Goal: Task Accomplishment & Management: Manage account settings

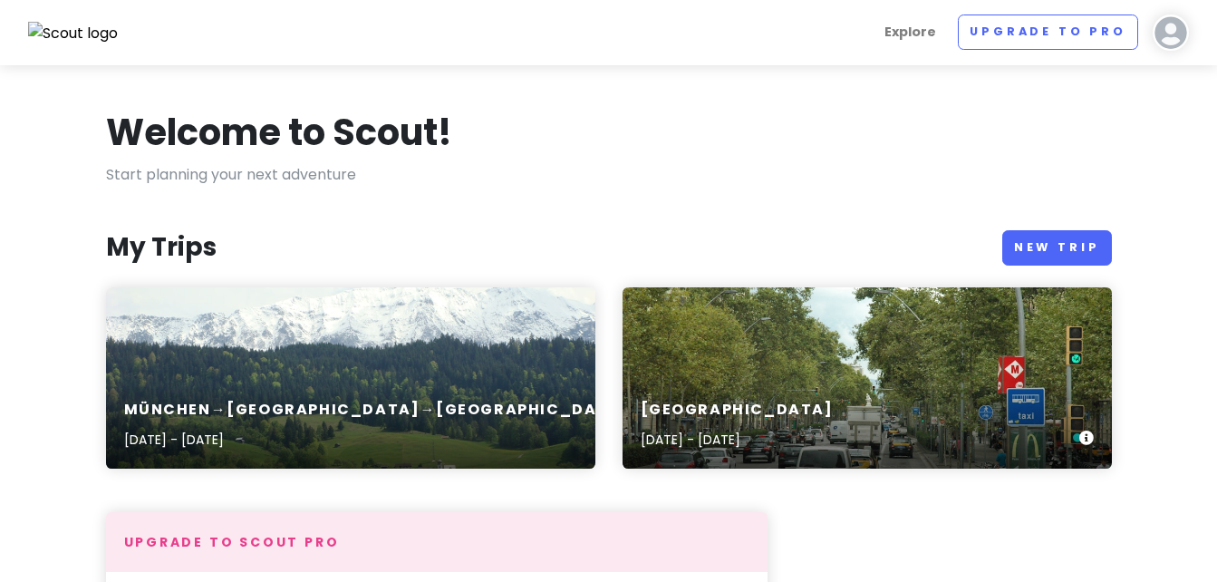
click at [701, 371] on div "[GEOGRAPHIC_DATA] [DATE] - [DATE]" at bounding box center [867, 377] width 489 height 181
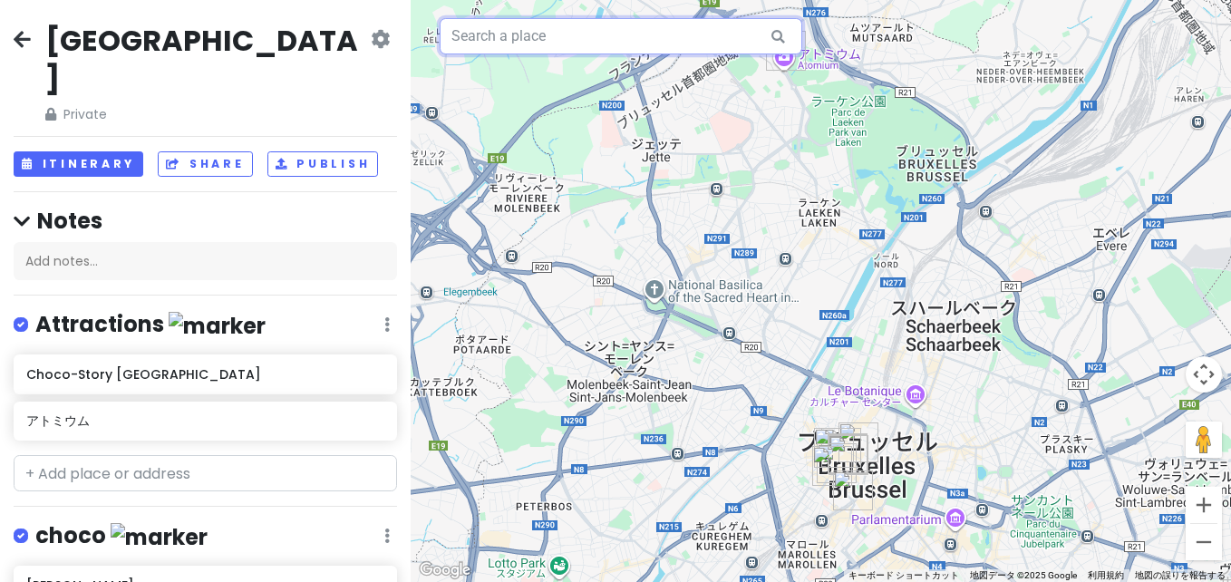
click at [589, 38] on input "text" at bounding box center [620, 36] width 362 height 36
paste input "メゾン・アントワープ"
drag, startPoint x: 609, startPoint y: 27, endPoint x: 270, endPoint y: 81, distance: 343.1
click at [270, 81] on div "[GEOGRAPHIC_DATA] Private Change Dates Make a Copy Delete Trip Go Pro ⚡️ Give F…" at bounding box center [615, 291] width 1231 height 582
paste input "Maison Antoine"
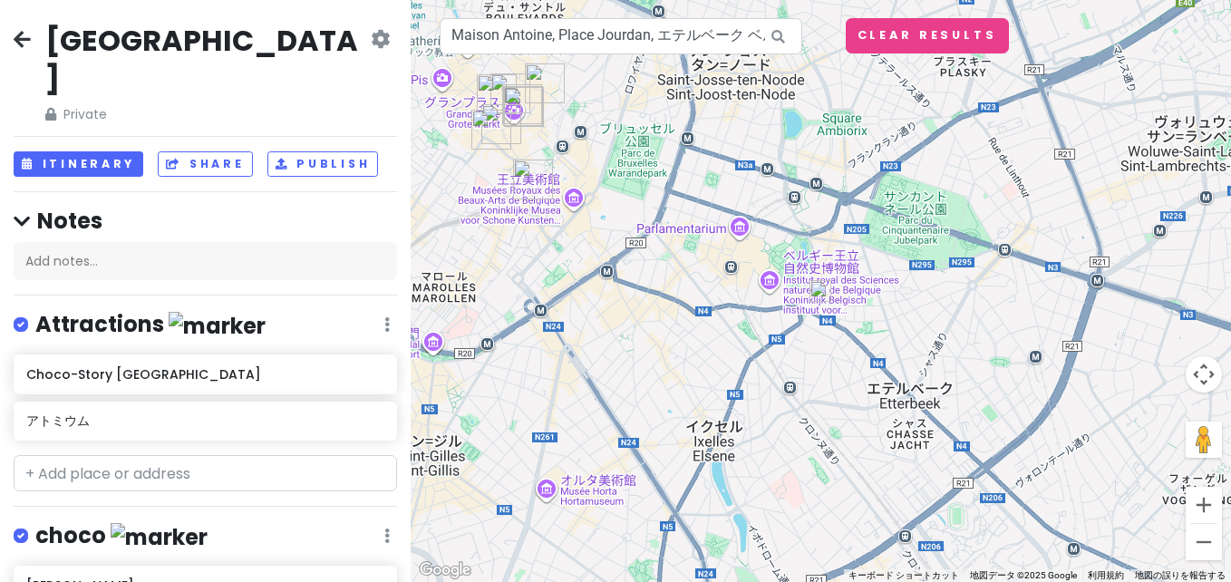
click at [824, 293] on img at bounding box center [820, 291] width 22 height 22
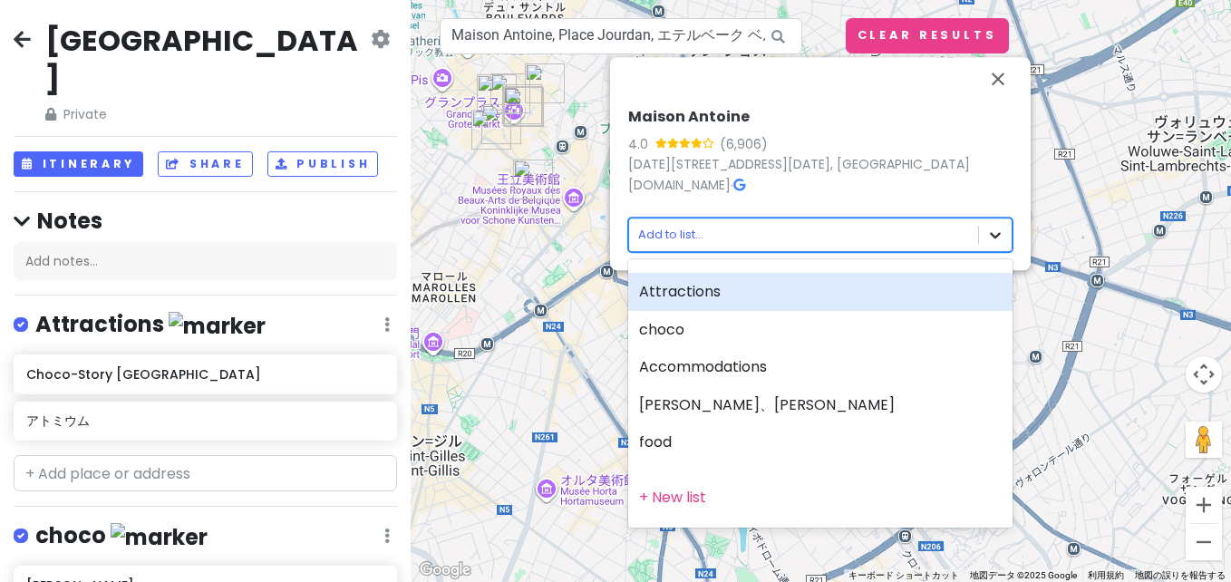
click at [880, 237] on body "[GEOGRAPHIC_DATA] Private Change Dates Make a Copy Delete Trip Go Pro ⚡️ Give F…" at bounding box center [615, 291] width 1231 height 582
click at [880, 237] on div at bounding box center [615, 291] width 1231 height 582
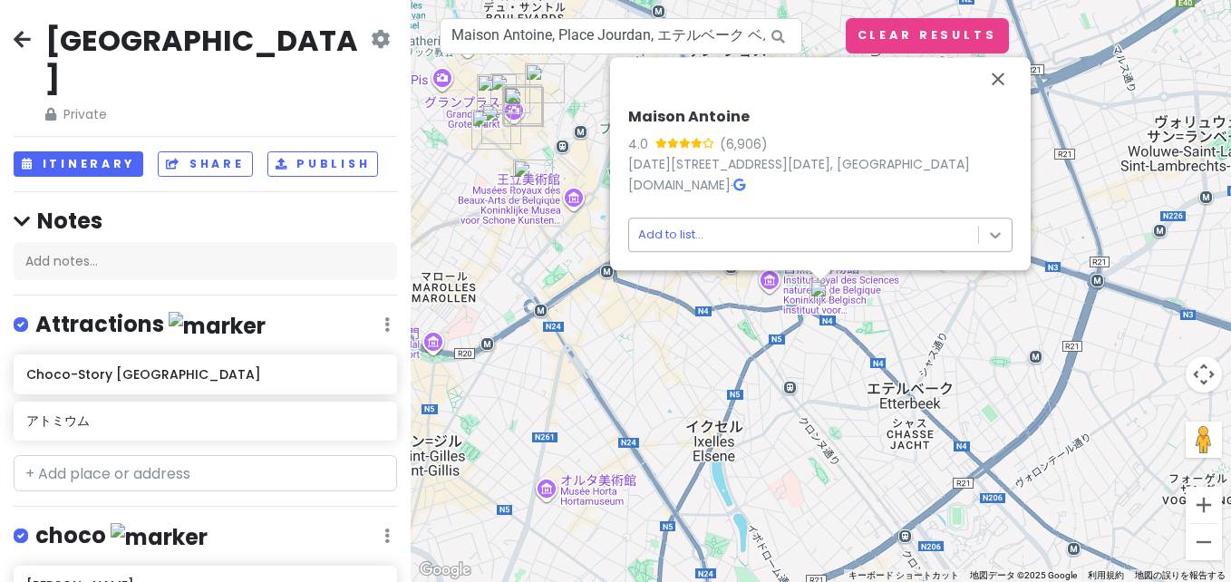
click at [880, 239] on body "[GEOGRAPHIC_DATA] Private Change Dates Make a Copy Delete Trip Go Pro ⚡️ Give F…" at bounding box center [615, 291] width 1231 height 582
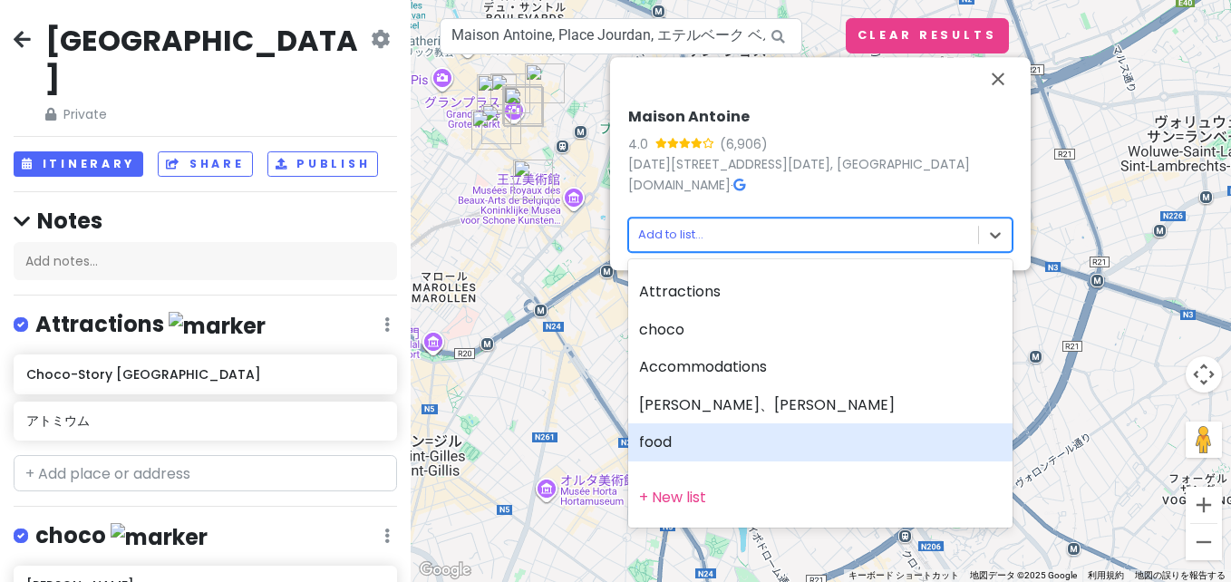
click at [797, 434] on div "food" at bounding box center [820, 442] width 384 height 38
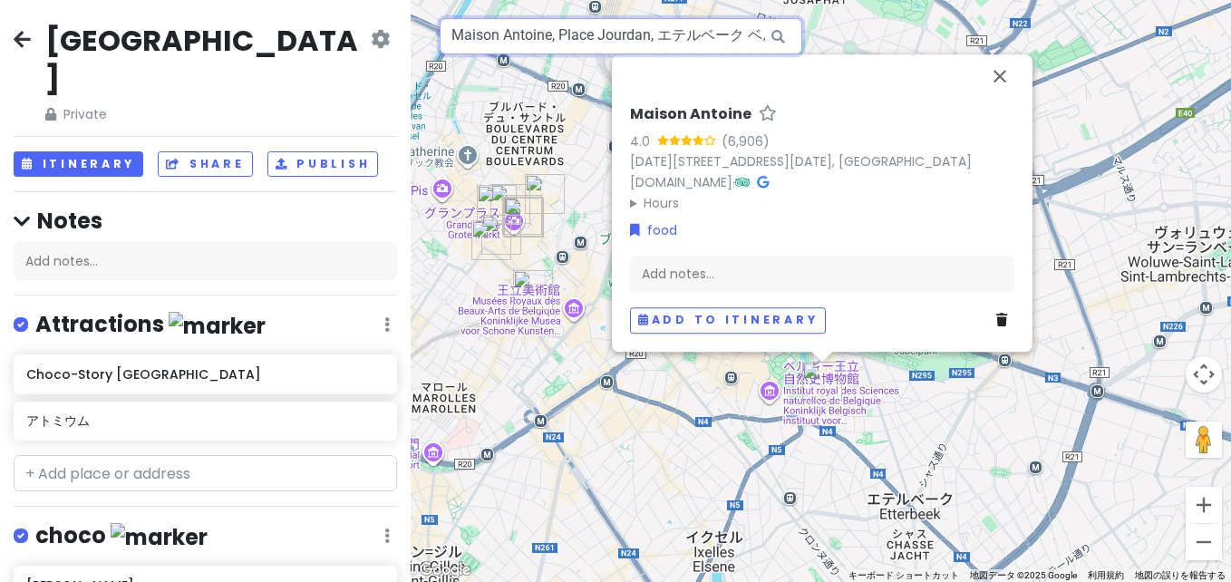
click at [616, 48] on input "Maison Antoine, Place Jourdan, エテルベーク ベルギー" at bounding box center [620, 36] width 362 height 36
paste input "ドミニク・ドゥヴロン"
drag, startPoint x: 620, startPoint y: 40, endPoint x: 229, endPoint y: 45, distance: 390.6
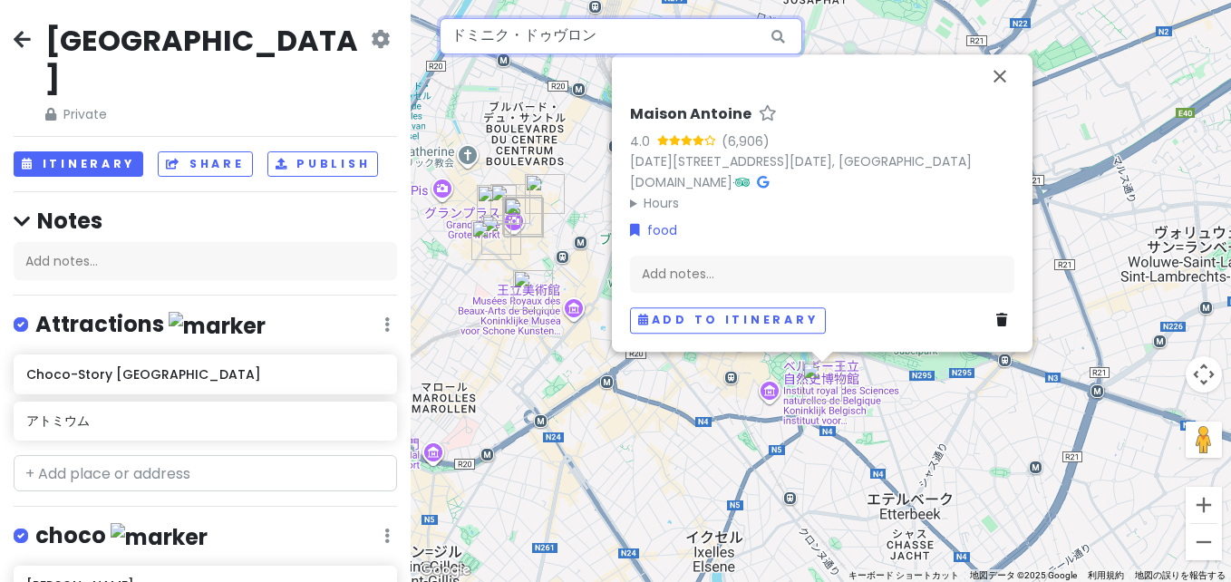
click at [229, 45] on div "[GEOGRAPHIC_DATA] Private Change Dates Make a Copy Delete Trip Go Pro ⚡️ Give F…" at bounding box center [615, 291] width 1231 height 582
paste input "[PERSON_NAME]"
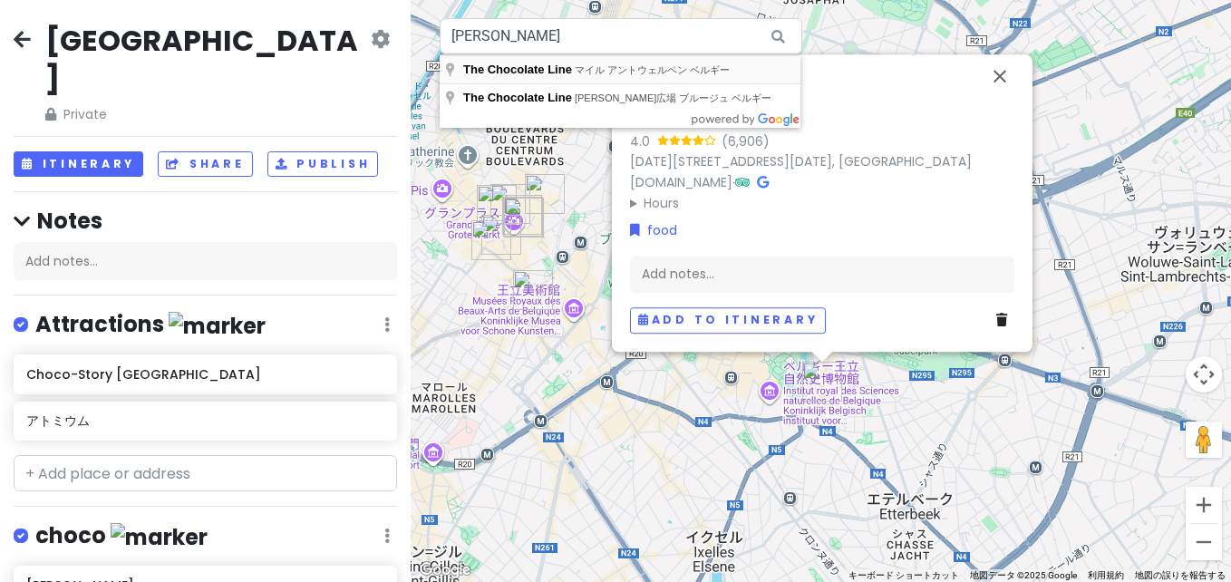
type input "The Chocolate Line, マイル アントウェルペン ベルギー"
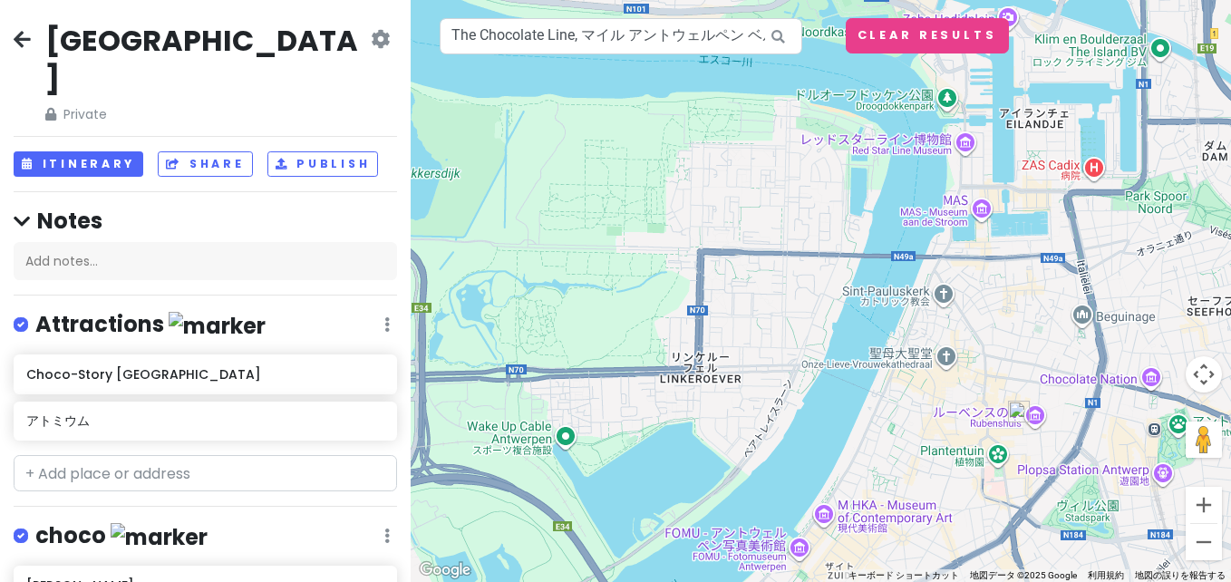
drag, startPoint x: 697, startPoint y: 128, endPoint x: 897, endPoint y: 248, distance: 233.7
click at [880, 248] on div "Maison Antoine 4.0 (6,906) [DATE], [STREET_ADDRESS][DATE] [DOMAIN_NAME] · Hours…" at bounding box center [820, 291] width 820 height 582
click at [880, 412] on img at bounding box center [1019, 411] width 22 height 22
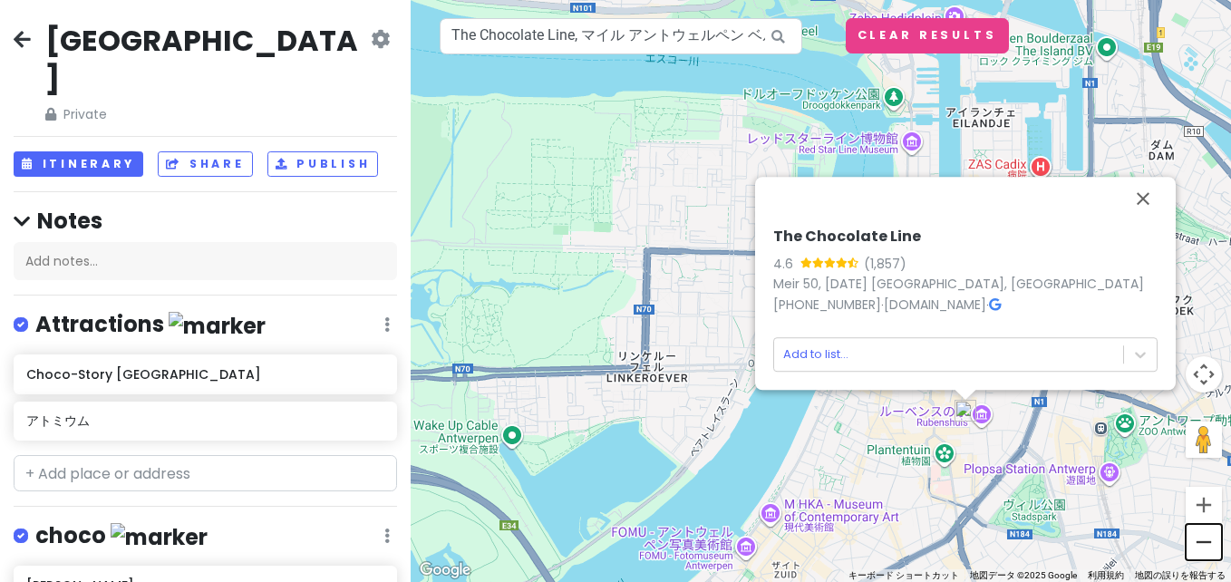
click at [880, 540] on button "ズームアウト" at bounding box center [1203, 542] width 36 height 36
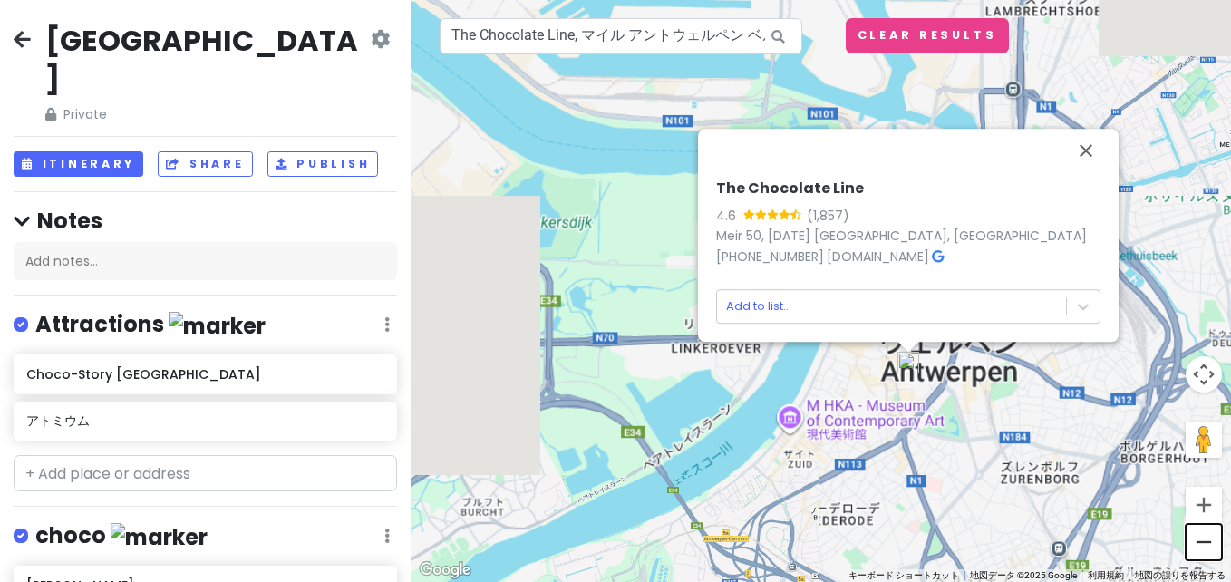
click at [880, 540] on button "ズームアウト" at bounding box center [1203, 542] width 36 height 36
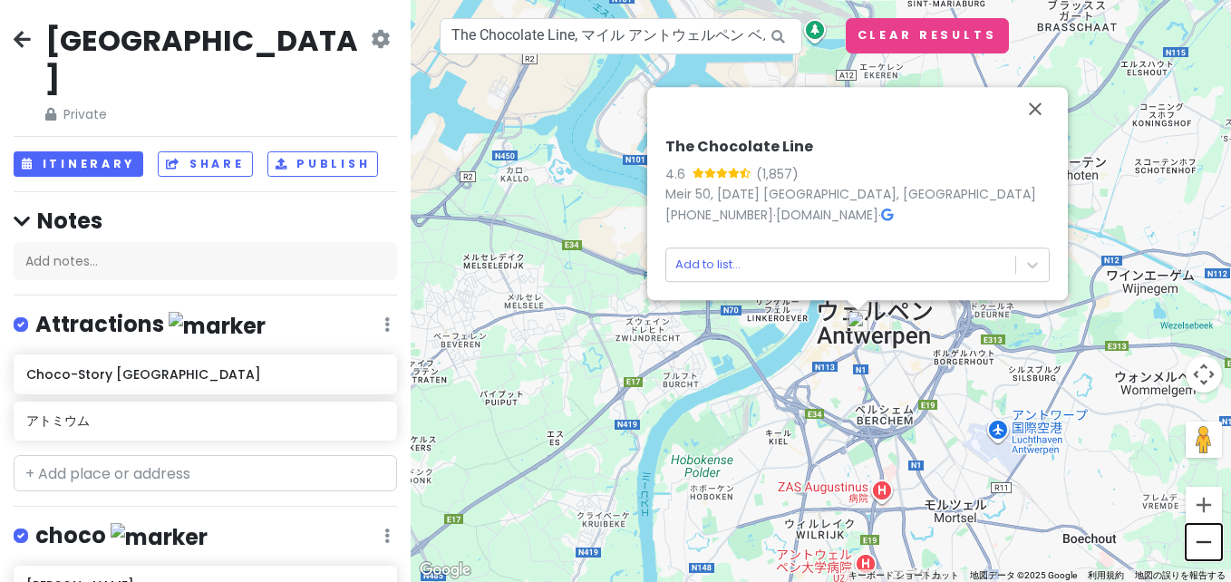
click at [880, 540] on button "ズームアウト" at bounding box center [1203, 542] width 36 height 36
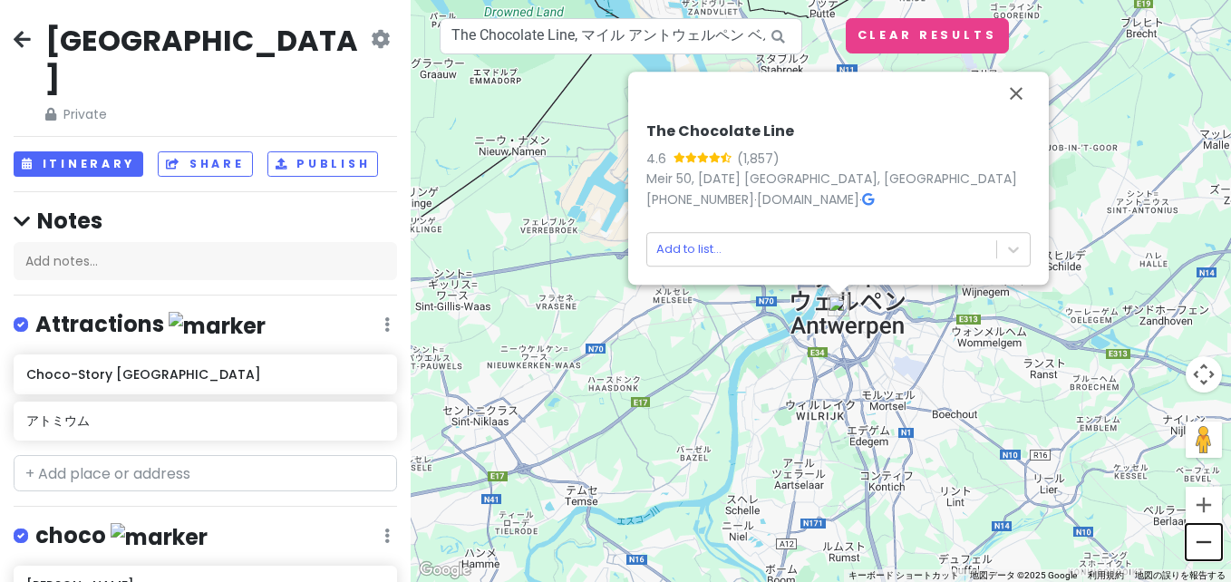
click at [880, 540] on button "ズームアウト" at bounding box center [1203, 542] width 36 height 36
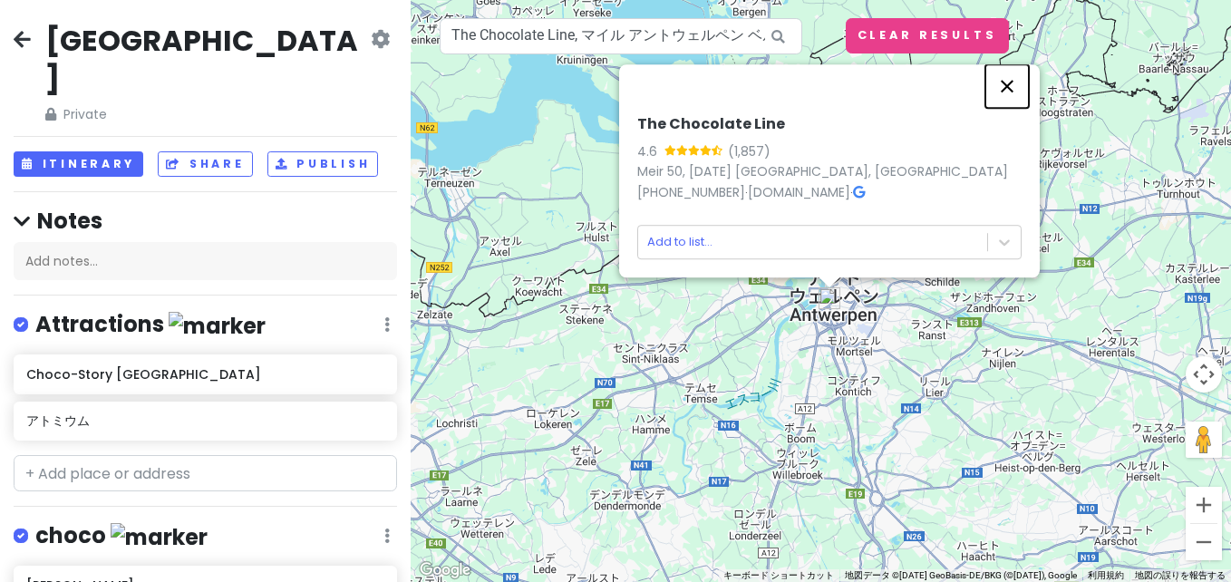
click at [880, 91] on button "閉じる" at bounding box center [1006, 85] width 43 height 43
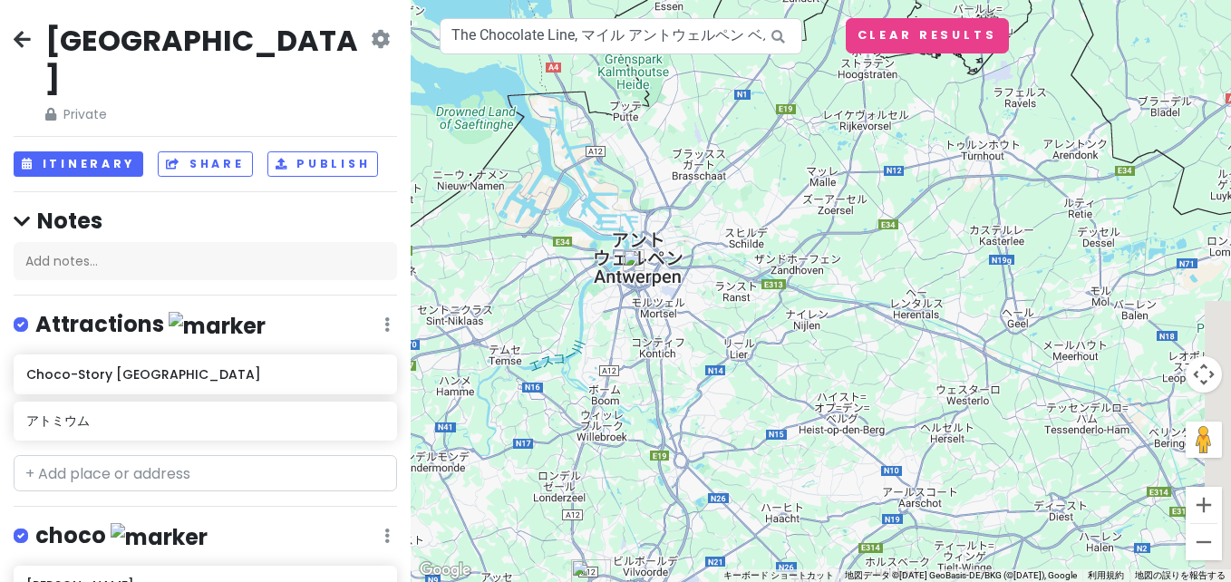
drag, startPoint x: 1087, startPoint y: 189, endPoint x: 882, endPoint y: 152, distance: 209.0
click at [880, 152] on div at bounding box center [820, 291] width 820 height 582
click at [646, 32] on input "The Chocolate Line, マイル アントウェルペン ベルギー" at bounding box center [620, 36] width 362 height 36
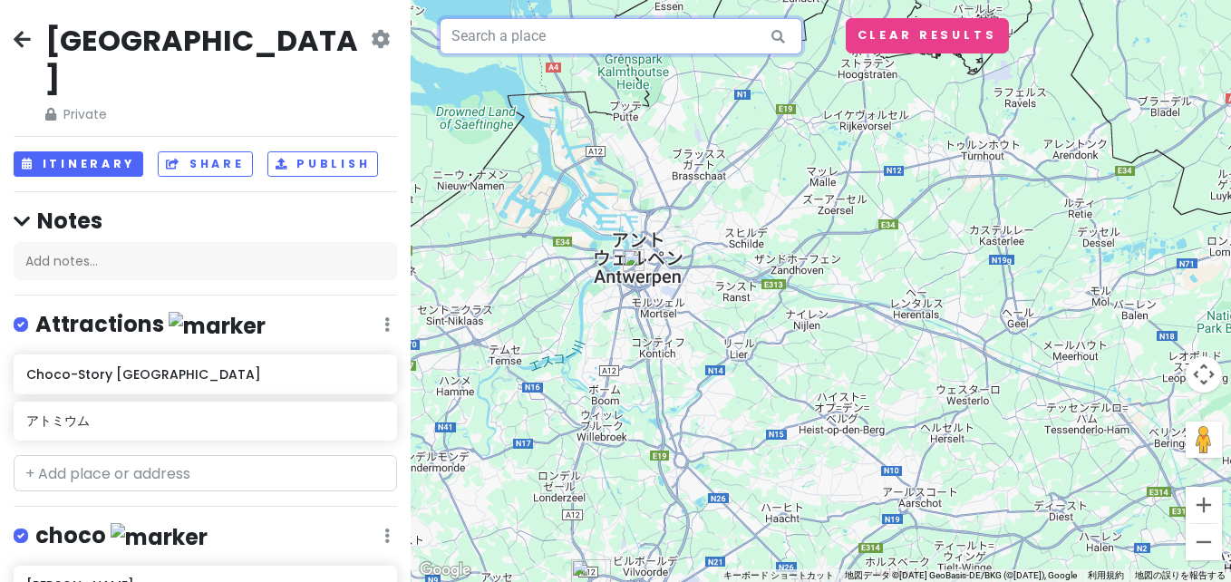
paste input "Chocolatier Dumon"
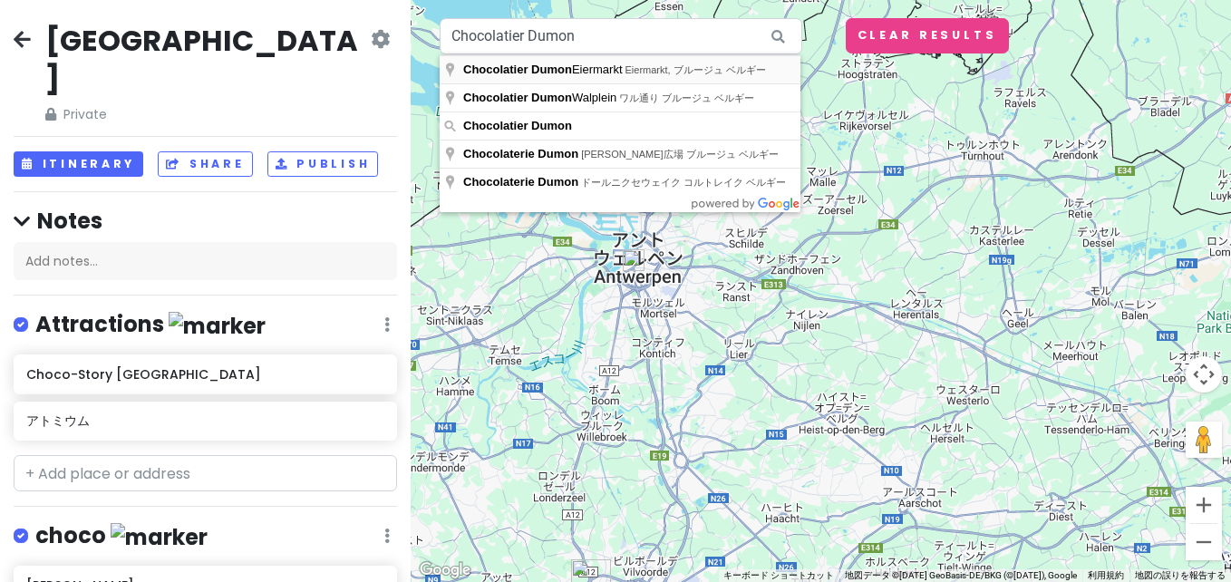
type input "Chocolatier Dumon Eiermarkt, Eiermarkt, ブルージュ ベルギー"
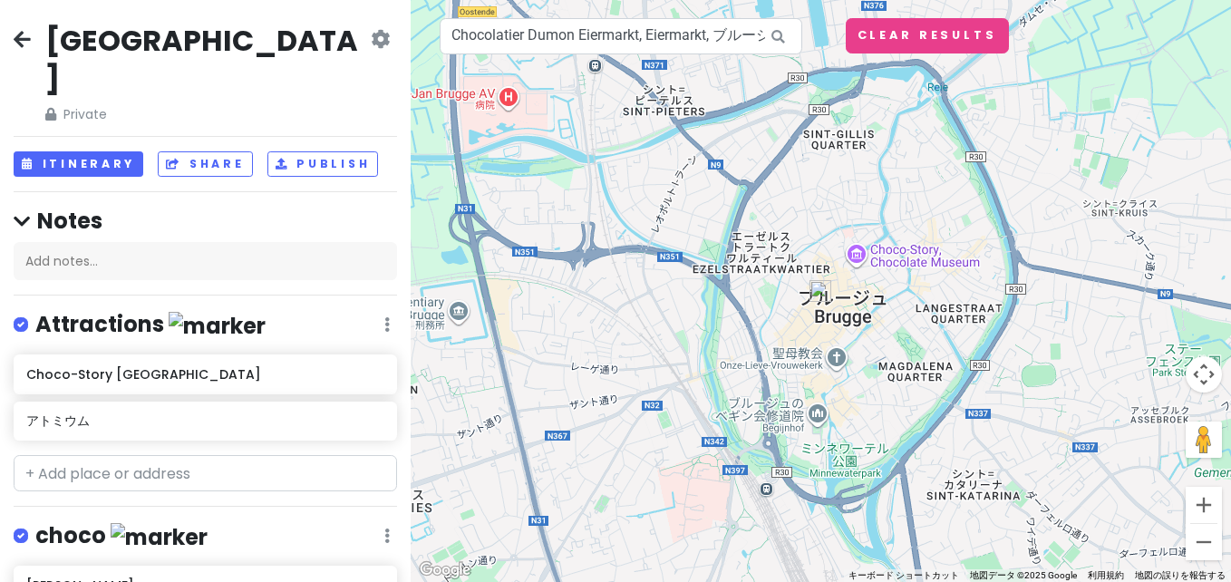
click at [818, 291] on img at bounding box center [820, 291] width 22 height 22
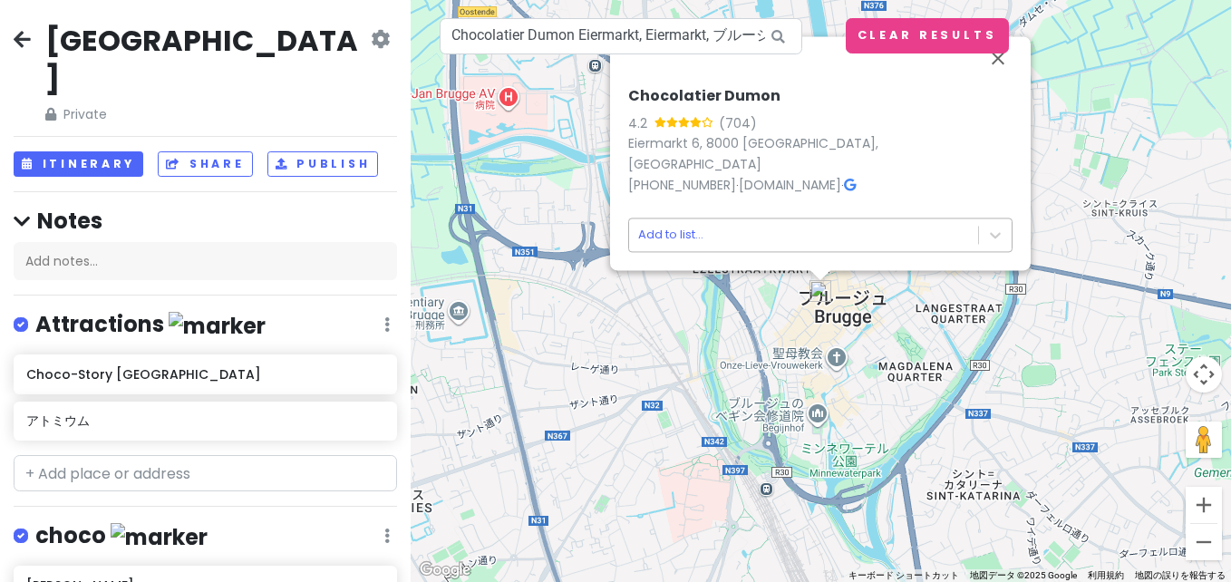
click at [826, 242] on body "[GEOGRAPHIC_DATA] Private Change Dates Make a Copy Delete Trip Go Pro ⚡️ Give F…" at bounding box center [615, 291] width 1231 height 582
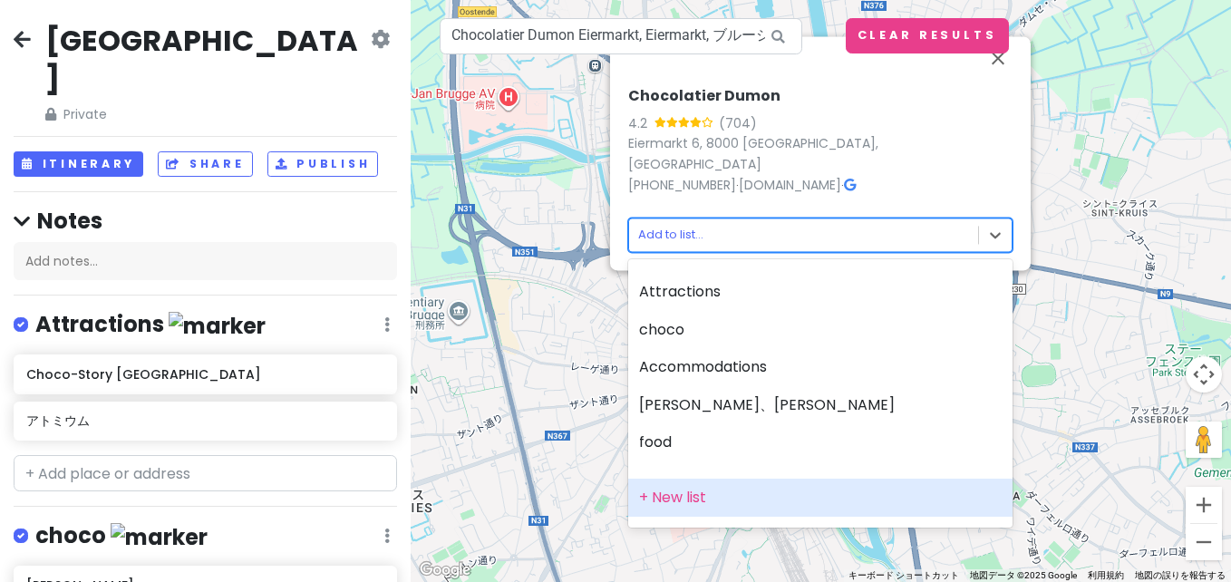
click at [729, 501] on div "+ New list" at bounding box center [820, 497] width 384 height 38
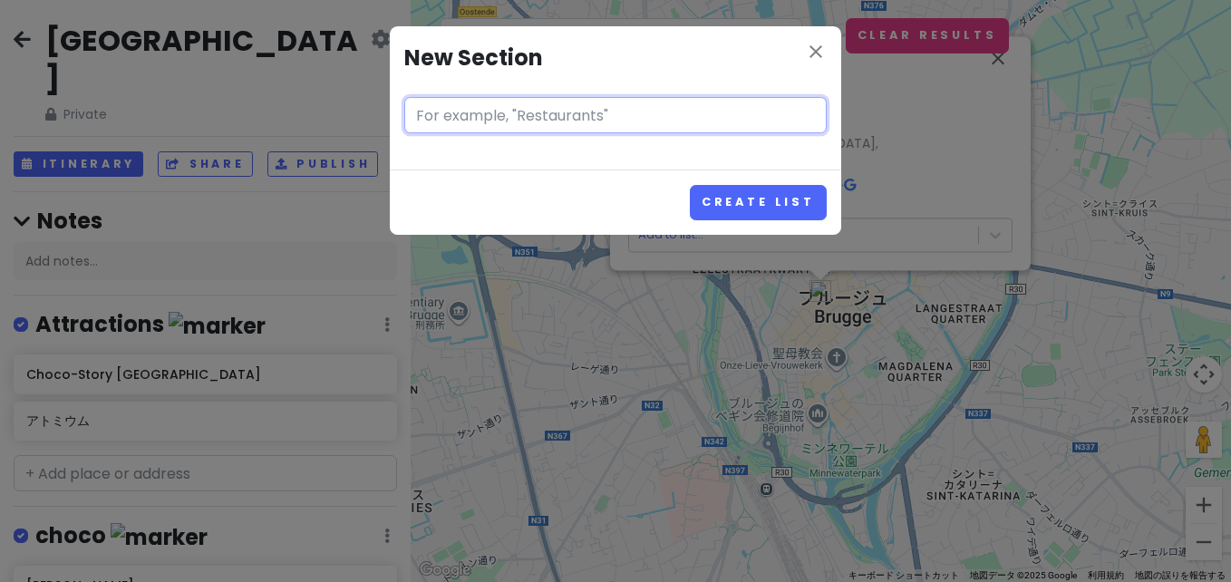
paste input "ブルージュ"
type input "ブルージュ"
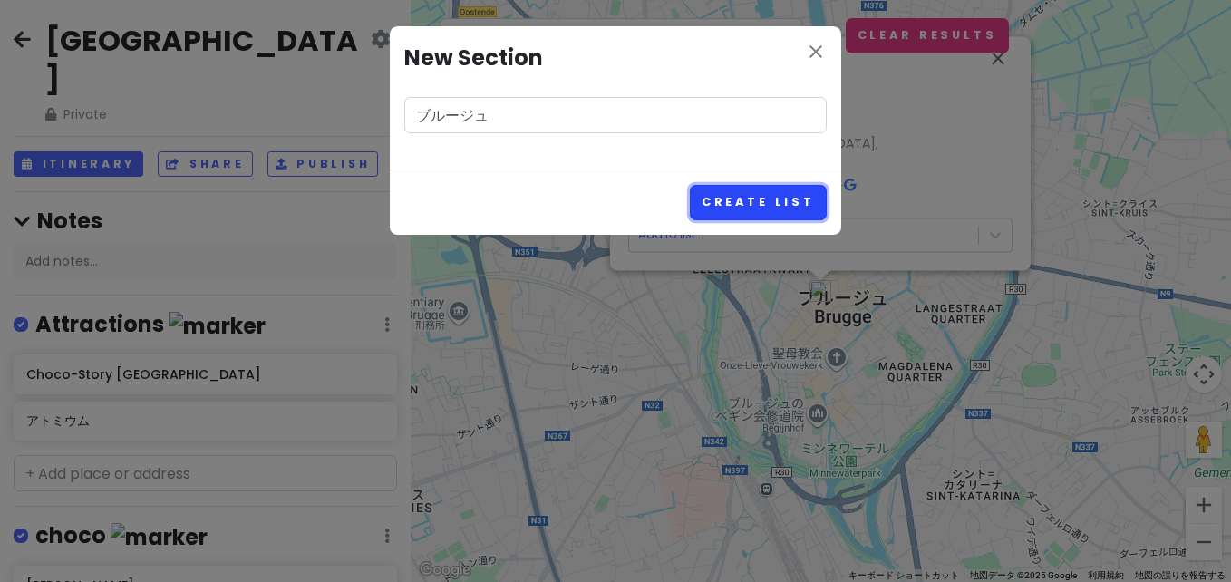
click at [780, 216] on button "Create List" at bounding box center [758, 202] width 137 height 35
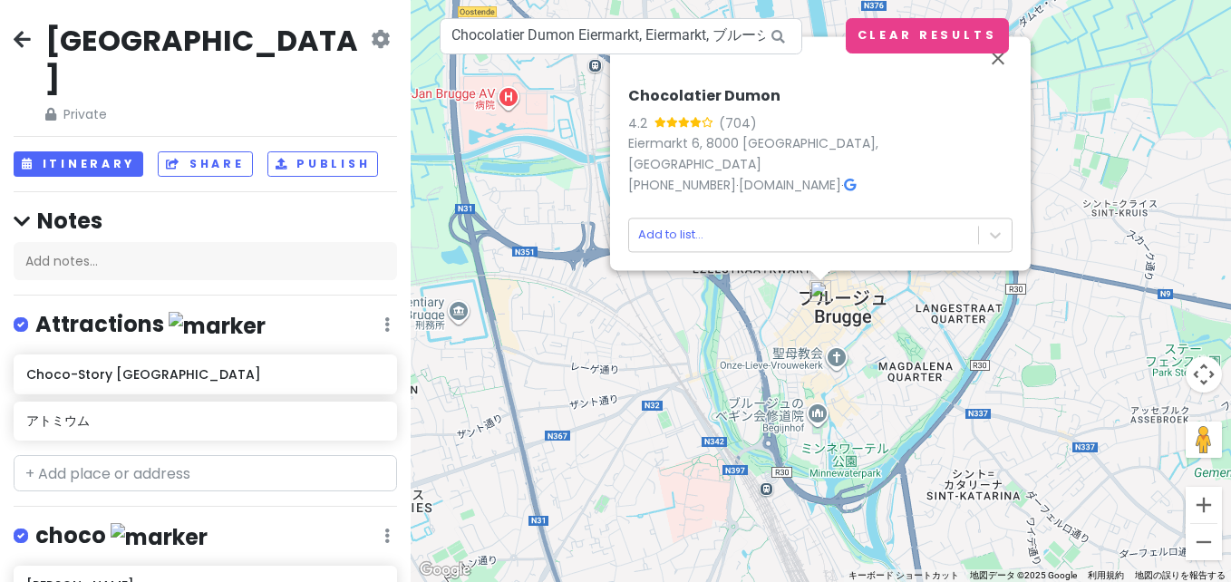
click at [371, 50] on link at bounding box center [380, 40] width 19 height 21
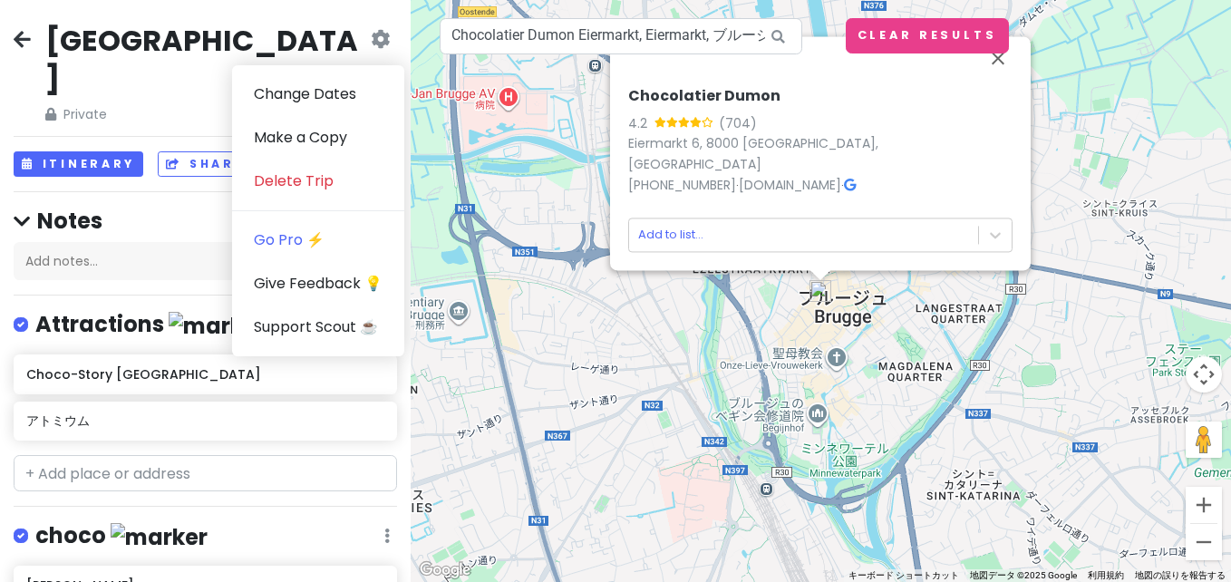
click at [206, 31] on div "[GEOGRAPHIC_DATA] Private Change Dates Make a Copy Delete Trip Go Pro ⚡️ Give F…" at bounding box center [205, 73] width 383 height 103
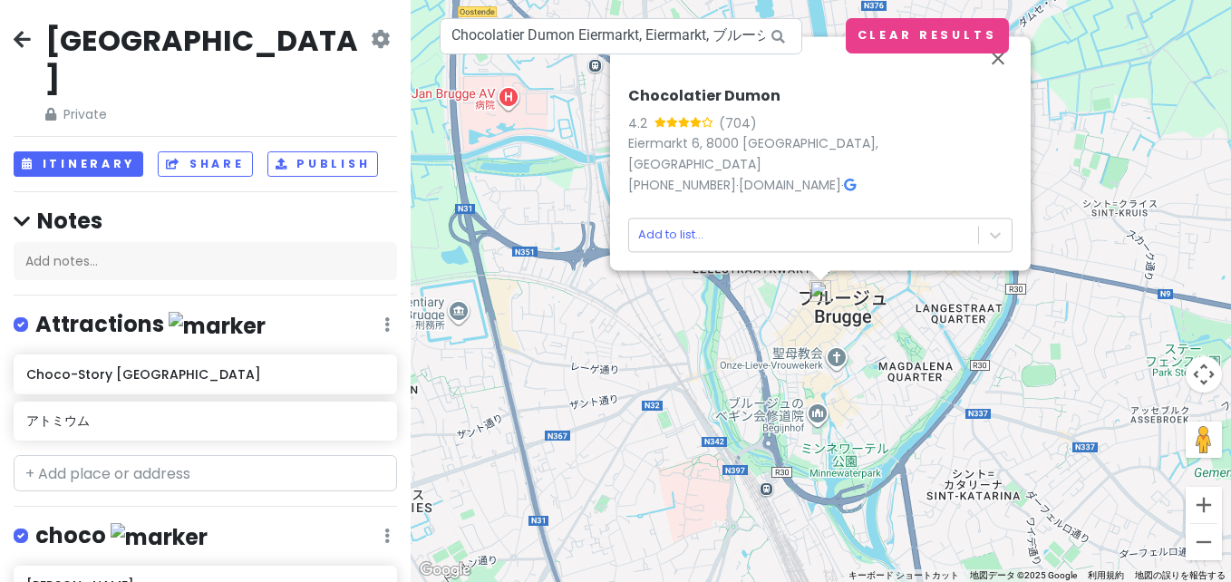
click at [173, 39] on h2 "[GEOGRAPHIC_DATA]" at bounding box center [206, 59] width 322 height 75
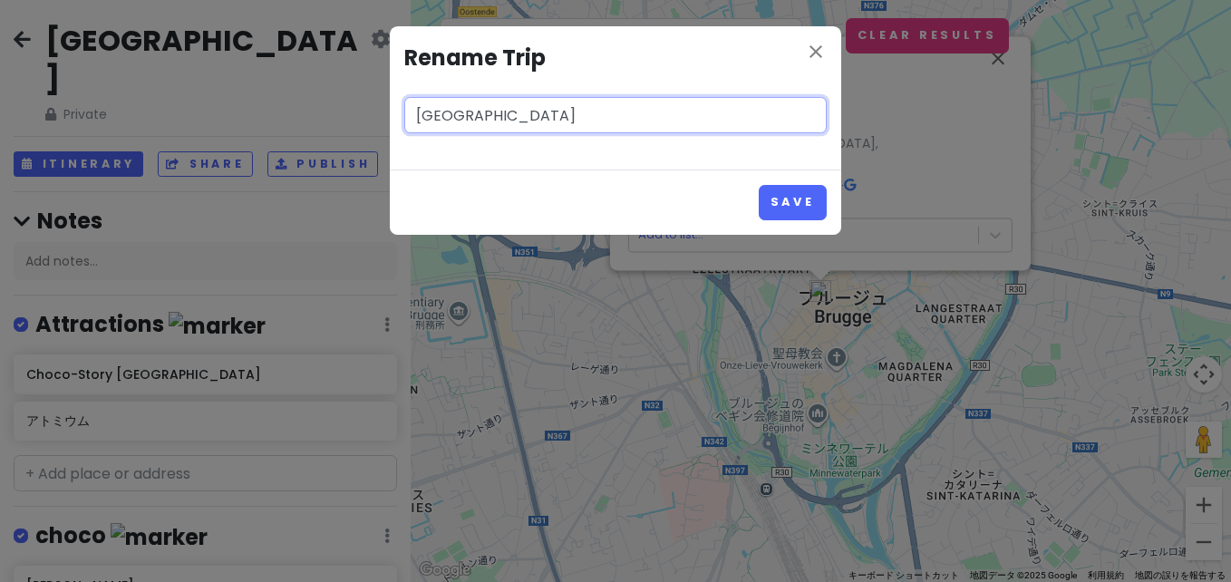
paste input "[GEOGRAPHIC_DATA]"
click at [477, 107] on input "Bruxelles[GEOGRAPHIC_DATA]" at bounding box center [615, 115] width 422 height 36
type input "[GEOGRAPHIC_DATA]→[GEOGRAPHIC_DATA]"
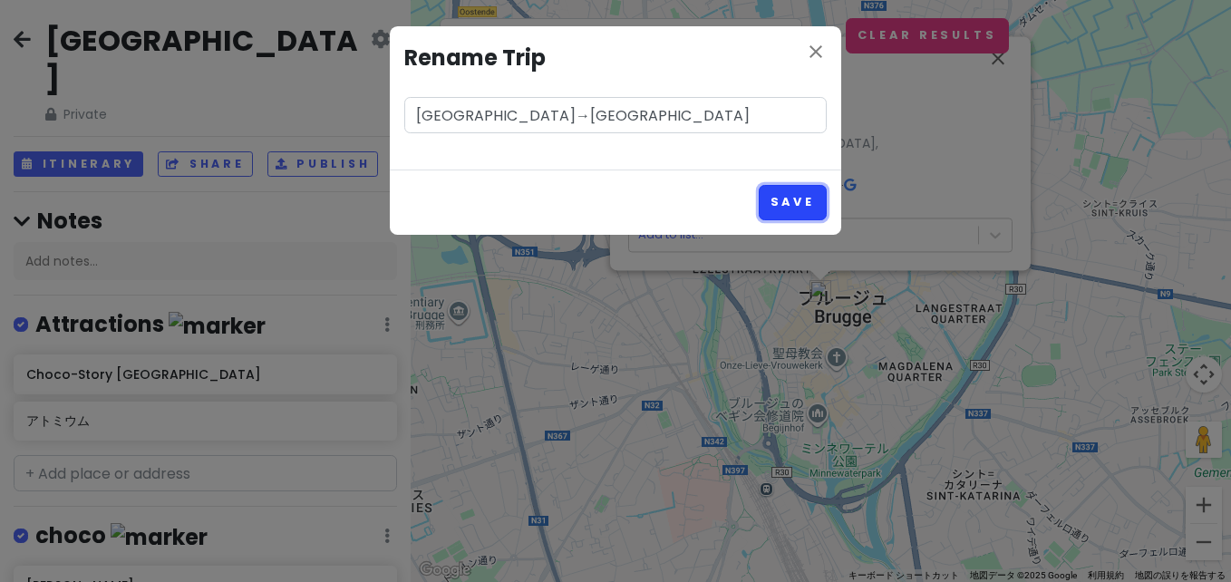
click at [770, 198] on button "Save" at bounding box center [792, 202] width 68 height 35
